Goal: Task Accomplishment & Management: Manage account settings

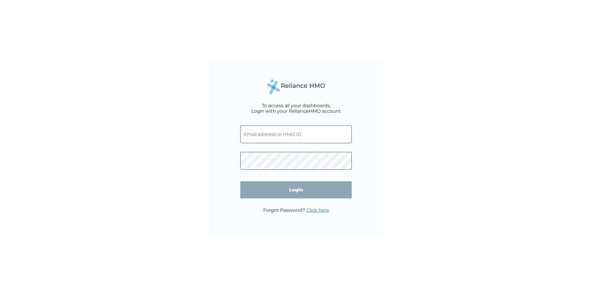
click at [268, 131] on input "text" at bounding box center [295, 134] width 111 height 18
click at [264, 136] on input "text" at bounding box center [295, 134] width 111 height 18
click at [262, 129] on input "text" at bounding box center [295, 134] width 111 height 18
click at [310, 135] on input "text" at bounding box center [295, 134] width 111 height 18
click at [270, 135] on input "text" at bounding box center [295, 134] width 111 height 18
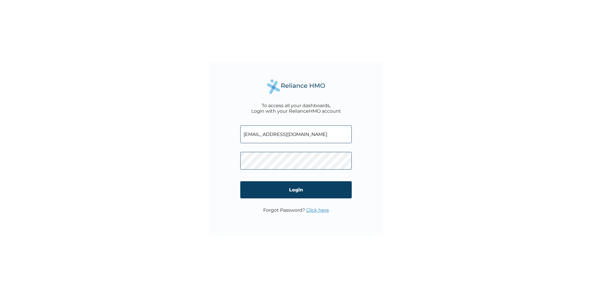
type input "[EMAIL_ADDRESS][DOMAIN_NAME]"
click at [240, 181] on input "Login" at bounding box center [295, 189] width 111 height 17
click at [326, 244] on div "To access all your dashboards, Login with your RelianceHMO account [EMAIL_ADDRE…" at bounding box center [296, 149] width 592 height 298
drag, startPoint x: 326, startPoint y: 136, endPoint x: 179, endPoint y: 122, distance: 147.7
click at [179, 122] on div "To access all your dashboards, Login with your RelianceHMO account [EMAIL_ADDRE…" at bounding box center [296, 149] width 592 height 298
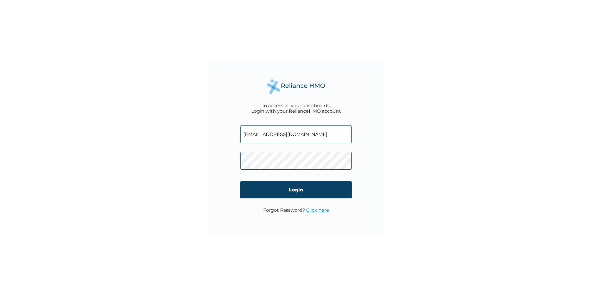
click at [313, 211] on link "Click here" at bounding box center [317, 210] width 23 height 6
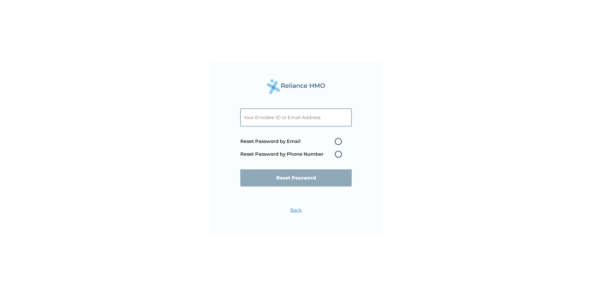
click at [288, 118] on input "text" at bounding box center [295, 117] width 111 height 18
drag, startPoint x: 288, startPoint y: 119, endPoint x: 263, endPoint y: 112, distance: 25.9
click at [263, 112] on input "text" at bounding box center [295, 117] width 111 height 18
paste input "[EMAIL_ADDRESS][DOMAIN_NAME]"
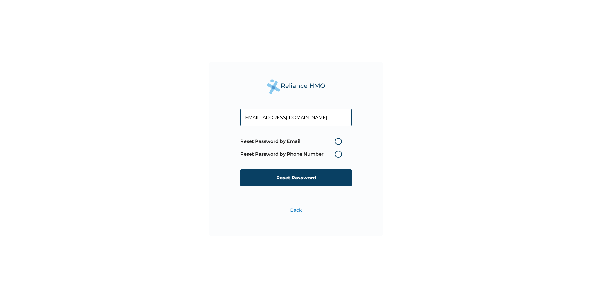
type input "[EMAIL_ADDRESS][DOMAIN_NAME]"
click at [339, 141] on label "Reset Password by Email" at bounding box center [292, 141] width 104 height 7
click at [336, 141] on input "Reset Password by Email" at bounding box center [331, 141] width 9 height 9
radio input "true"
click at [312, 181] on input "Reset Password" at bounding box center [295, 177] width 111 height 17
